Goal: Obtain resource: Download file/media

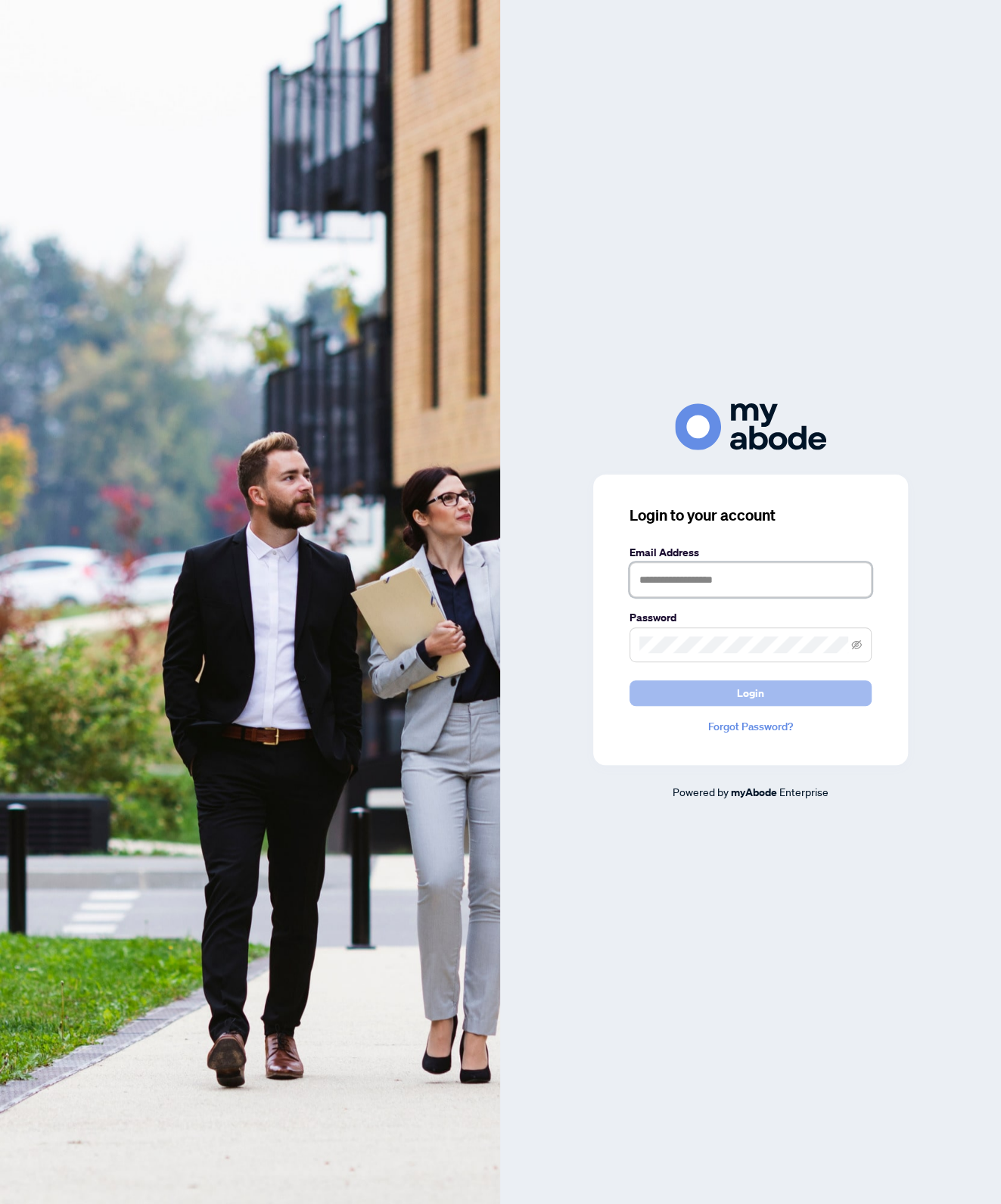
type input "**********"
click at [788, 684] on button "Login" at bounding box center [751, 693] width 242 height 25
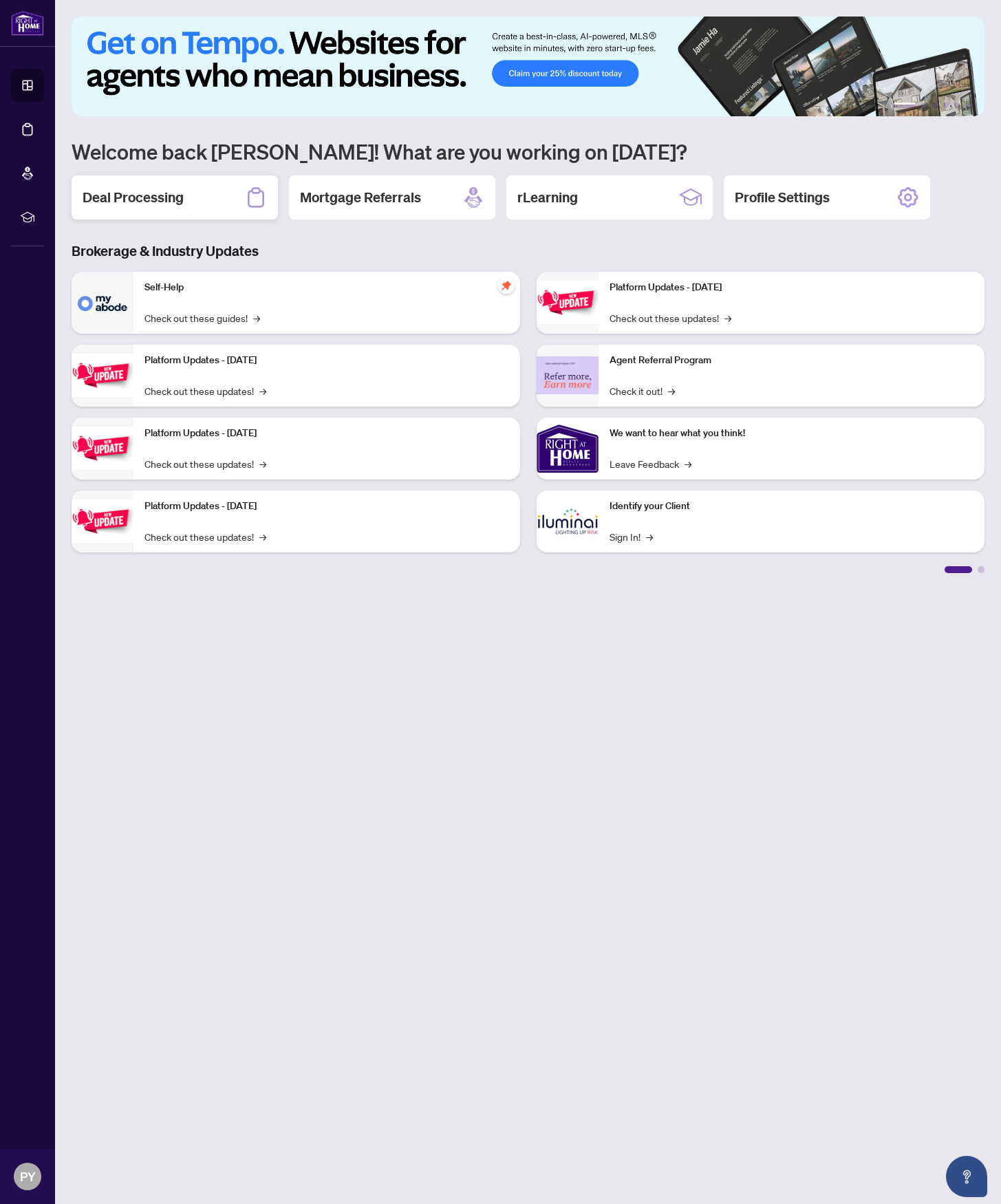
click at [109, 192] on h2 "Deal Processing" at bounding box center [133, 197] width 101 height 19
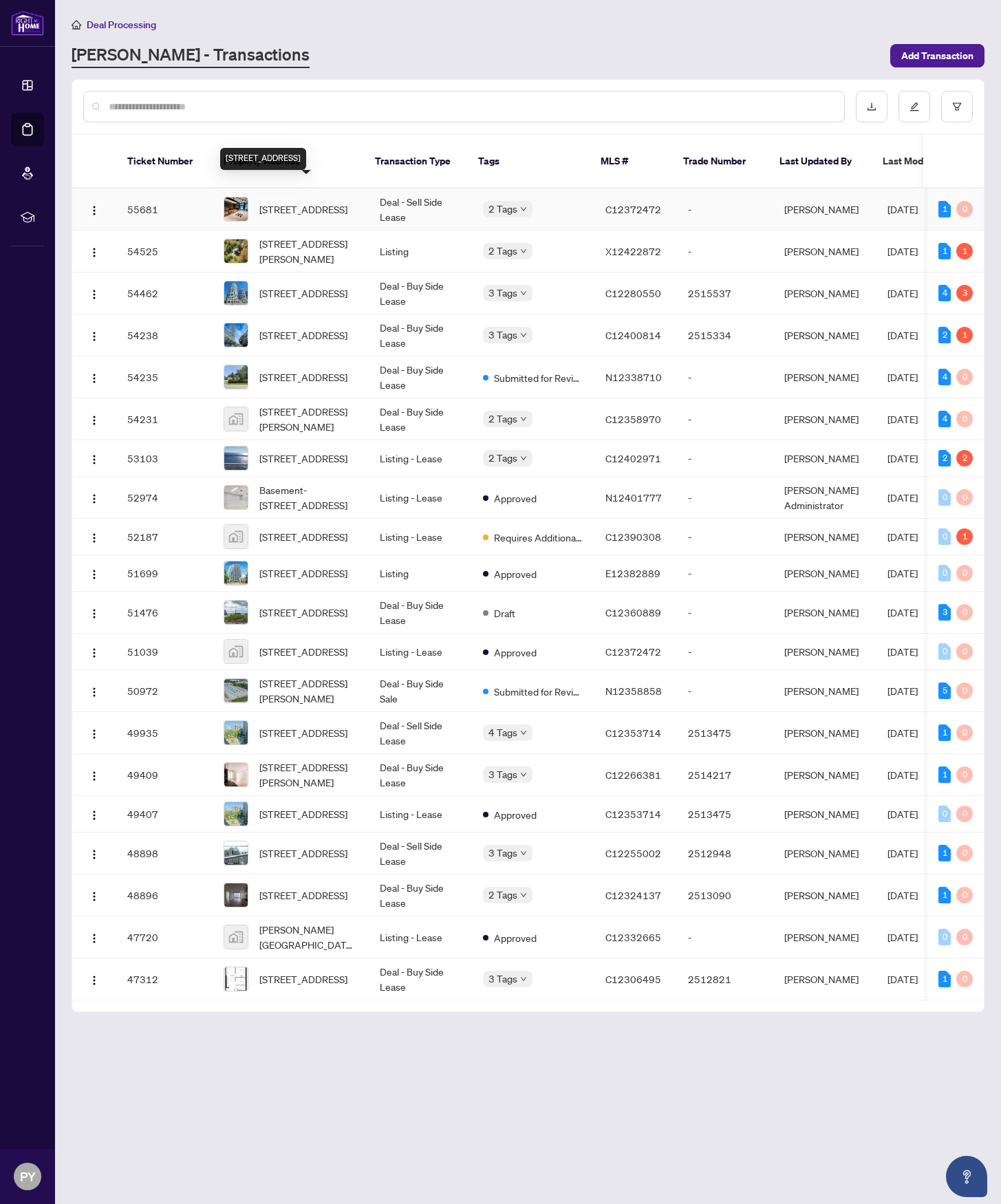
click at [312, 202] on span "[STREET_ADDRESS]" at bounding box center [303, 210] width 88 height 15
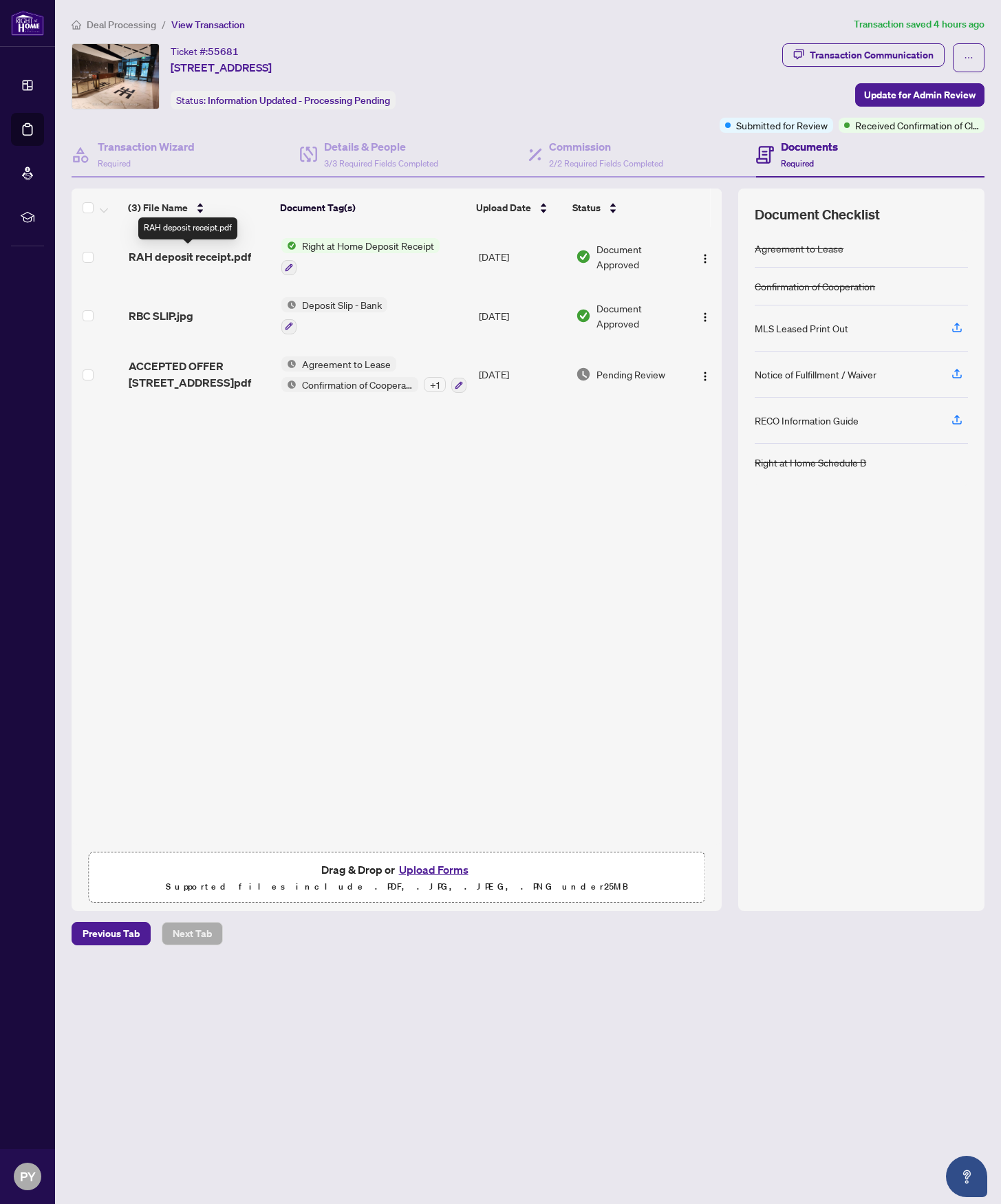
click at [240, 252] on span "RAH deposit receipt.pdf" at bounding box center [190, 256] width 123 height 17
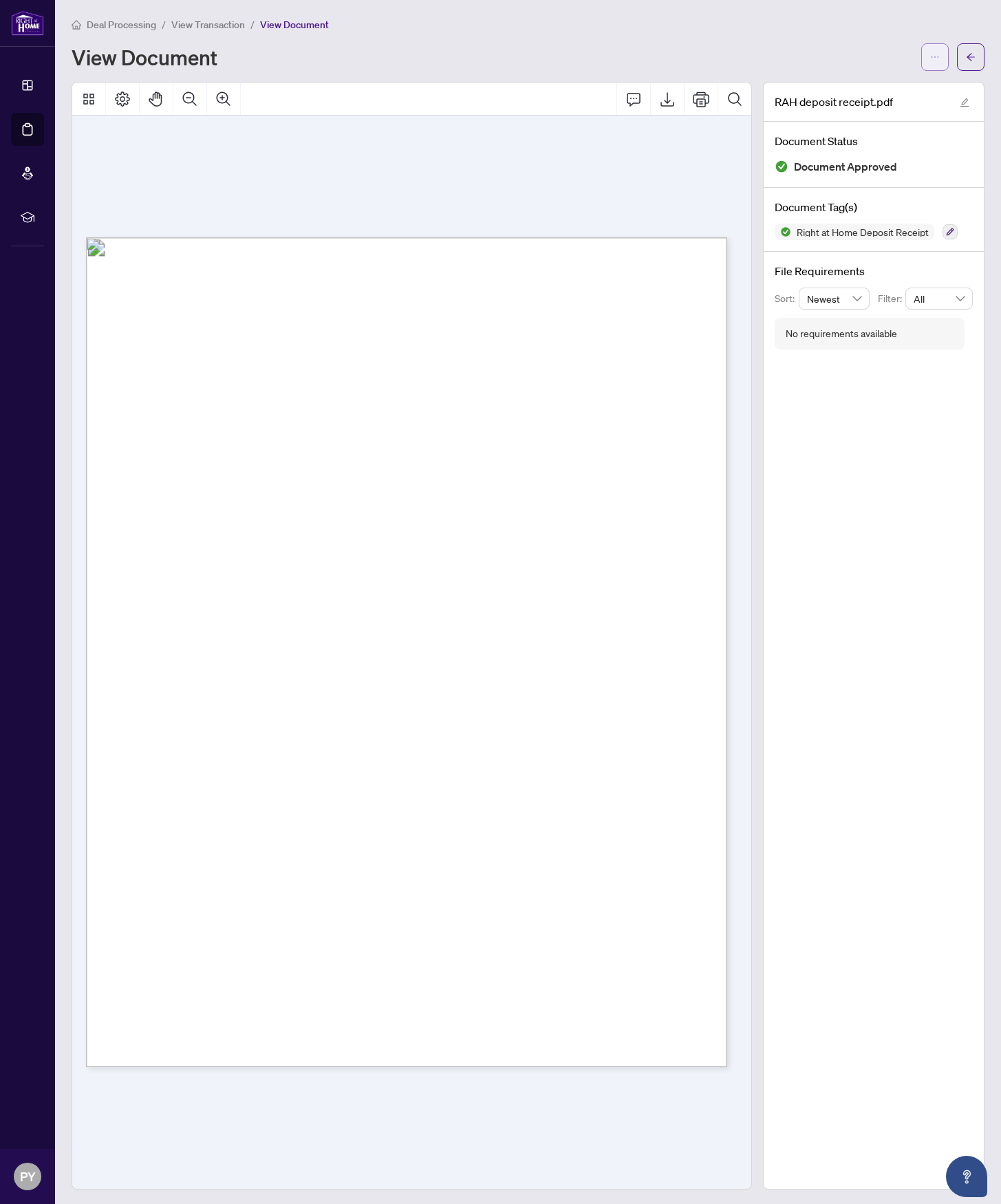
click at [930, 57] on icon "ellipsis" at bounding box center [935, 57] width 10 height 10
click at [857, 85] on span "Download" at bounding box center [874, 87] width 104 height 15
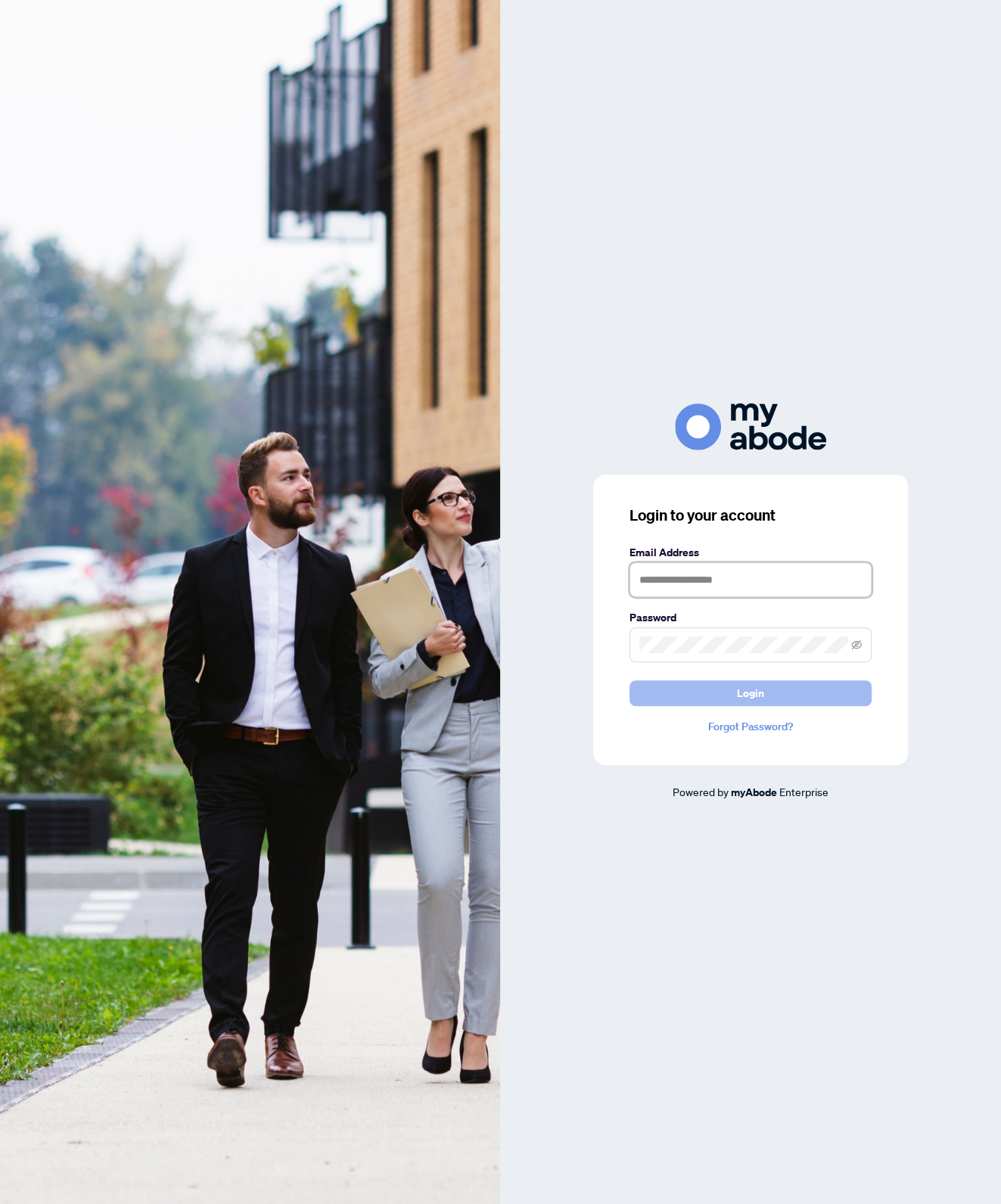
type input "**********"
click at [750, 690] on span "Login" at bounding box center [750, 693] width 27 height 24
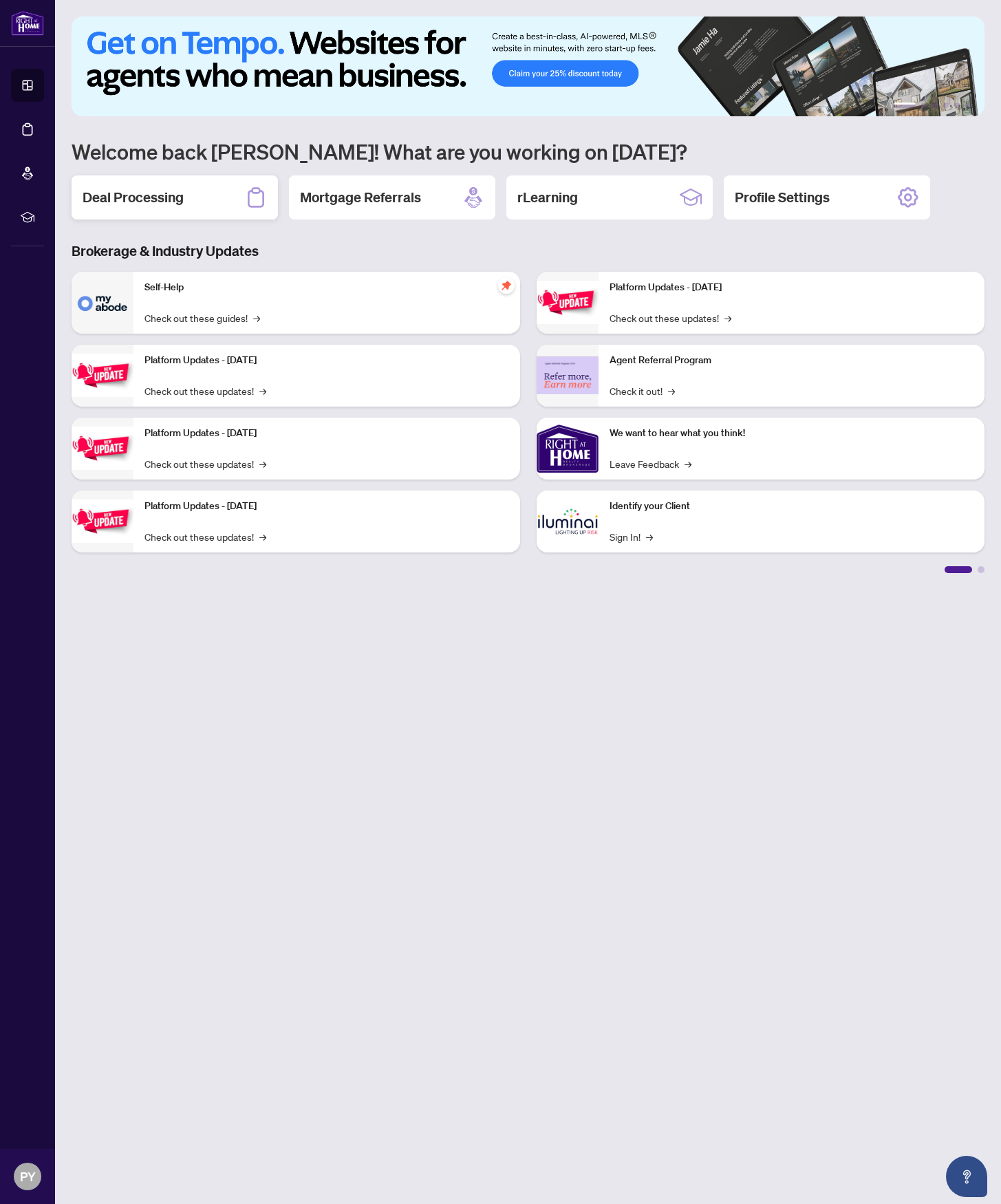
click at [168, 200] on h2 "Deal Processing" at bounding box center [133, 197] width 101 height 19
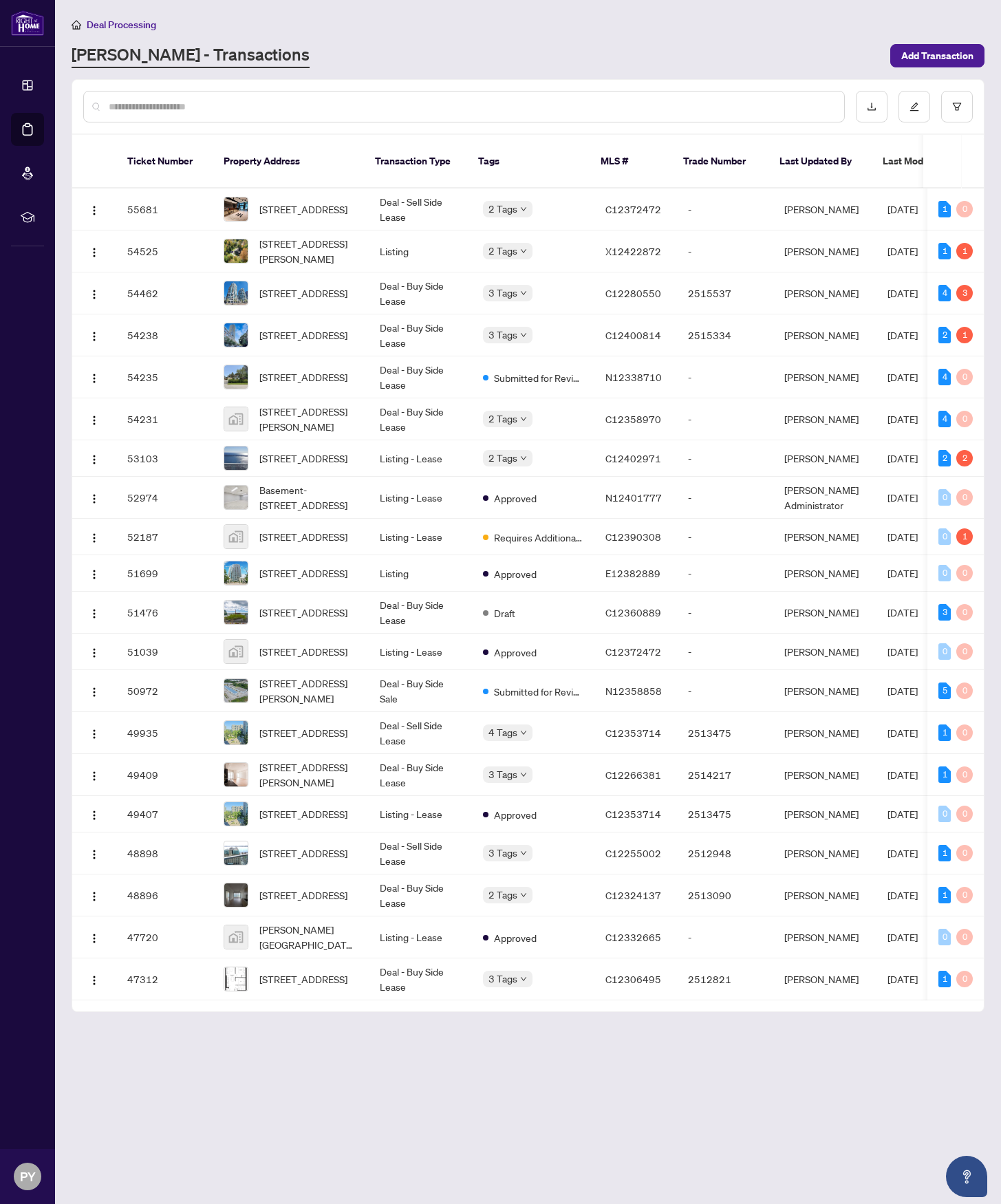
drag, startPoint x: 415, startPoint y: 1086, endPoint x: 403, endPoint y: 1069, distance: 20.8
click at [415, 1086] on main "Deal Processing [PERSON_NAME] - Transactions Add Transaction Ticket Number Prop…" at bounding box center [528, 602] width 946 height 1204
click at [242, 198] on img at bounding box center [235, 209] width 23 height 23
click at [242, 107] on input "text" at bounding box center [471, 107] width 724 height 15
type input "****"
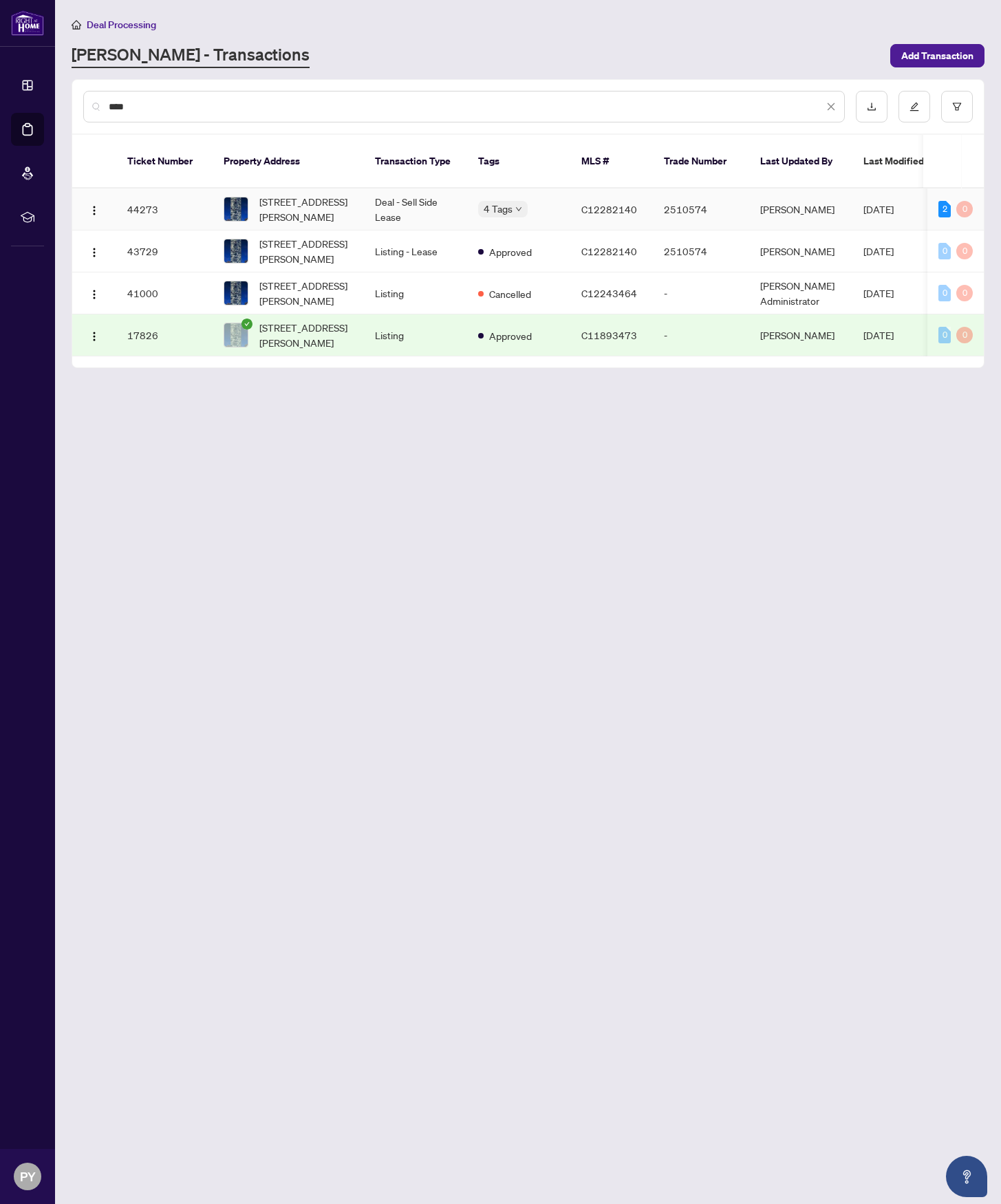
click at [275, 205] on span "[STREET_ADDRESS][PERSON_NAME]" at bounding box center [306, 209] width 94 height 30
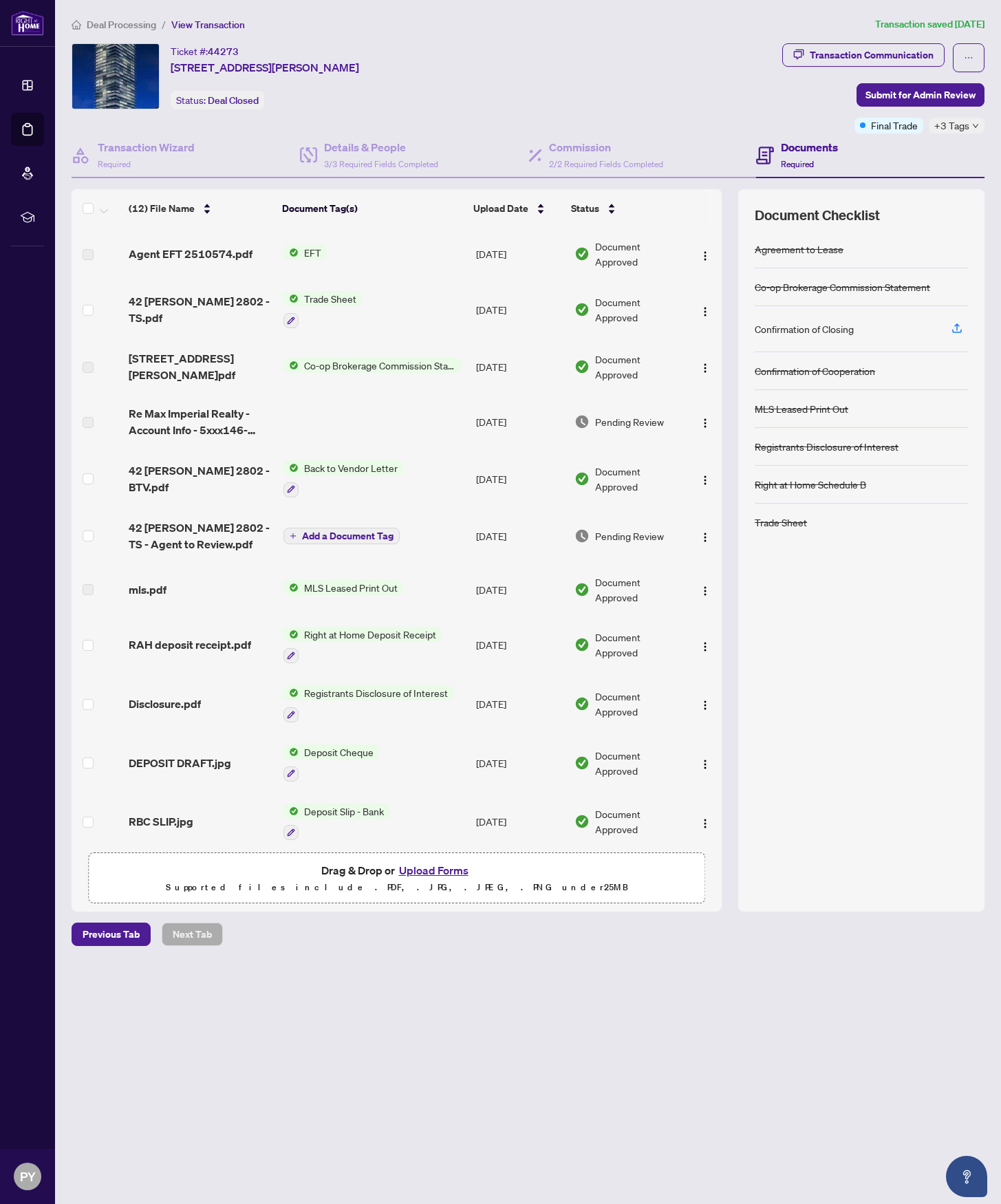
click at [312, 464] on span "Back to Vendor Letter" at bounding box center [350, 468] width 104 height 15
click at [219, 485] on td "42 [PERSON_NAME] 2802 - BTV.pdf" at bounding box center [200, 479] width 154 height 59
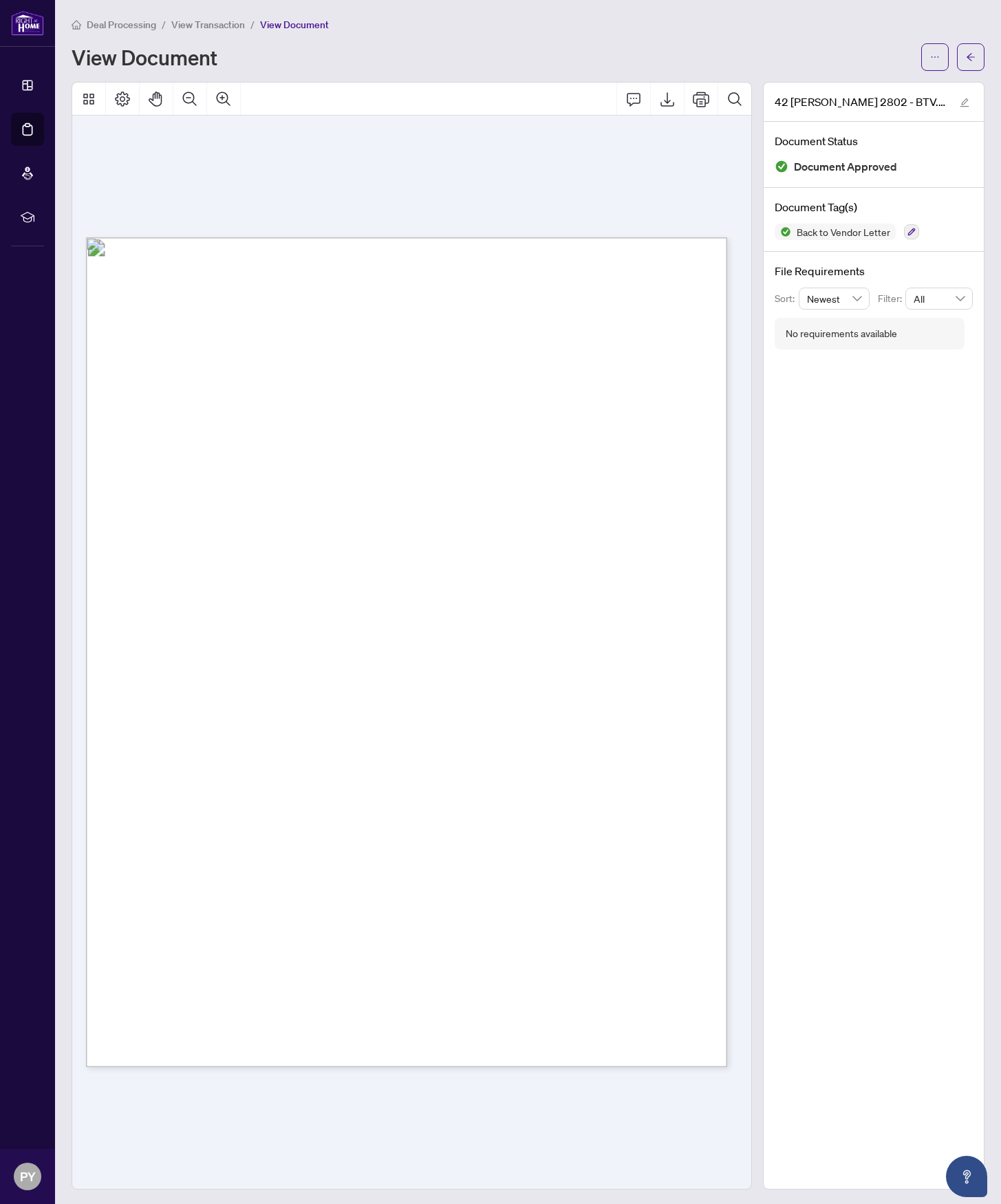
click at [502, 740] on div "Page 1" at bounding box center [574, 870] width 976 height 1264
drag, startPoint x: 339, startPoint y: 165, endPoint x: 350, endPoint y: 150, distance: 18.6
